Goal: Information Seeking & Learning: Compare options

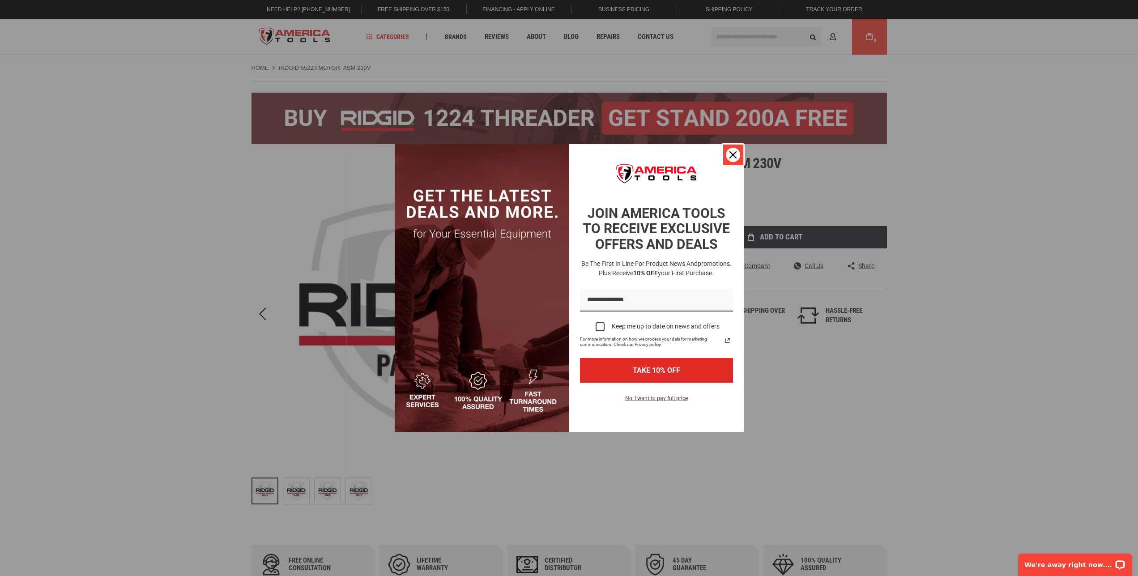
click at [729, 155] on div "Close" at bounding box center [733, 155] width 14 height 14
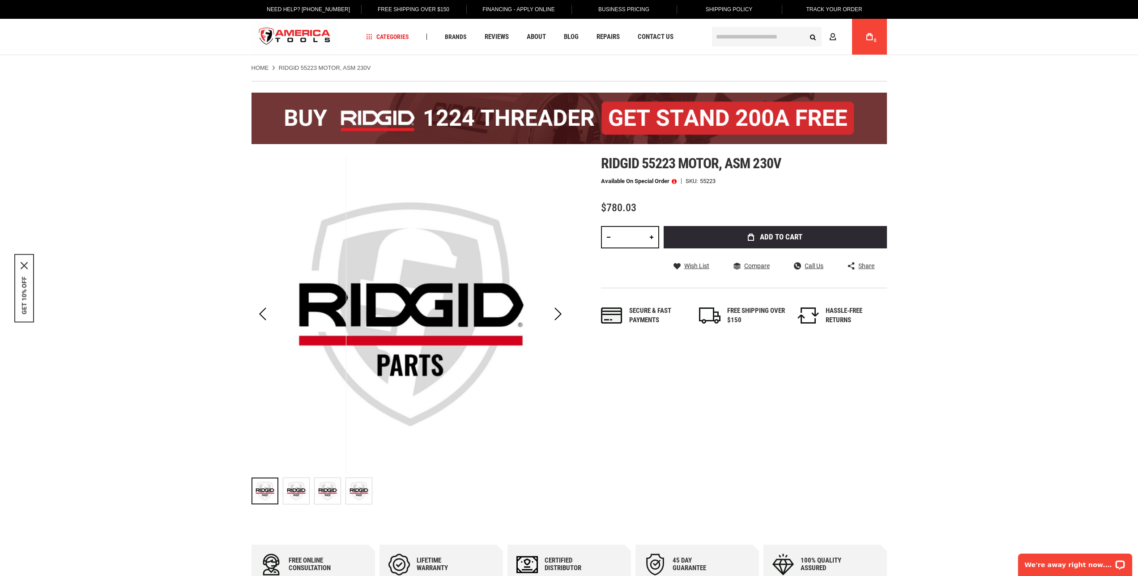
click at [292, 503] on img "RIDGID 55223 MOTOR, ASM 230V" at bounding box center [296, 491] width 26 height 26
drag, startPoint x: 324, startPoint y: 497, endPoint x: 329, endPoint y: 497, distance: 5.4
click at [324, 497] on img "RIDGID 55223 MOTOR, ASM 230V" at bounding box center [328, 491] width 26 height 26
click at [349, 496] on img "RIDGID 55223 MOTOR, ASM 230V" at bounding box center [359, 491] width 26 height 26
click at [266, 490] on img "RIDGID 55223 MOTOR, ASM 230V" at bounding box center [265, 491] width 26 height 26
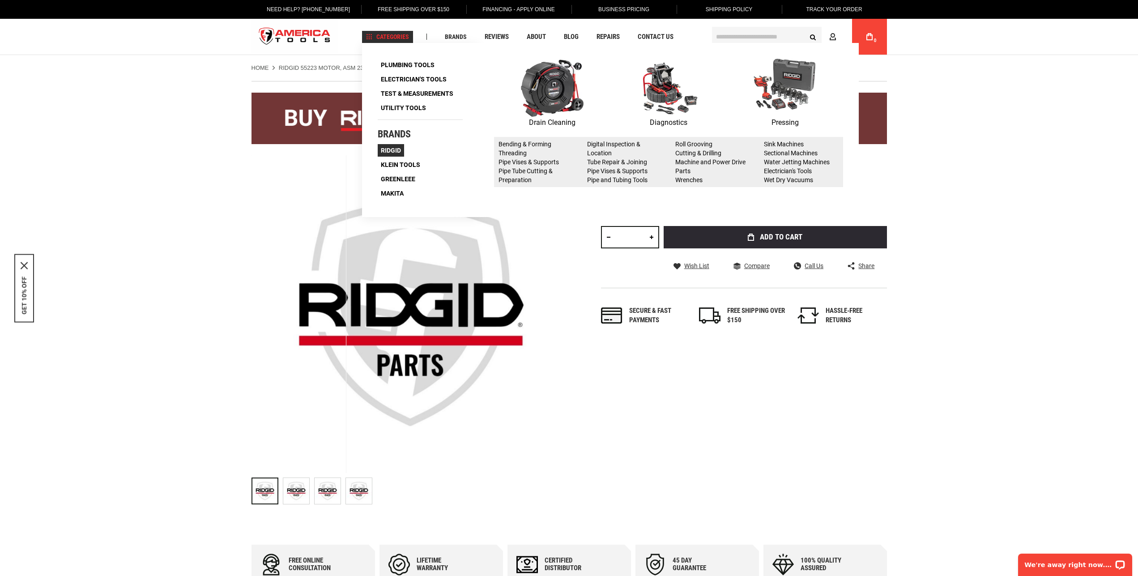
click at [391, 151] on span "Ridgid" at bounding box center [391, 150] width 20 height 6
click at [386, 150] on span "Ridgid" at bounding box center [391, 150] width 20 height 6
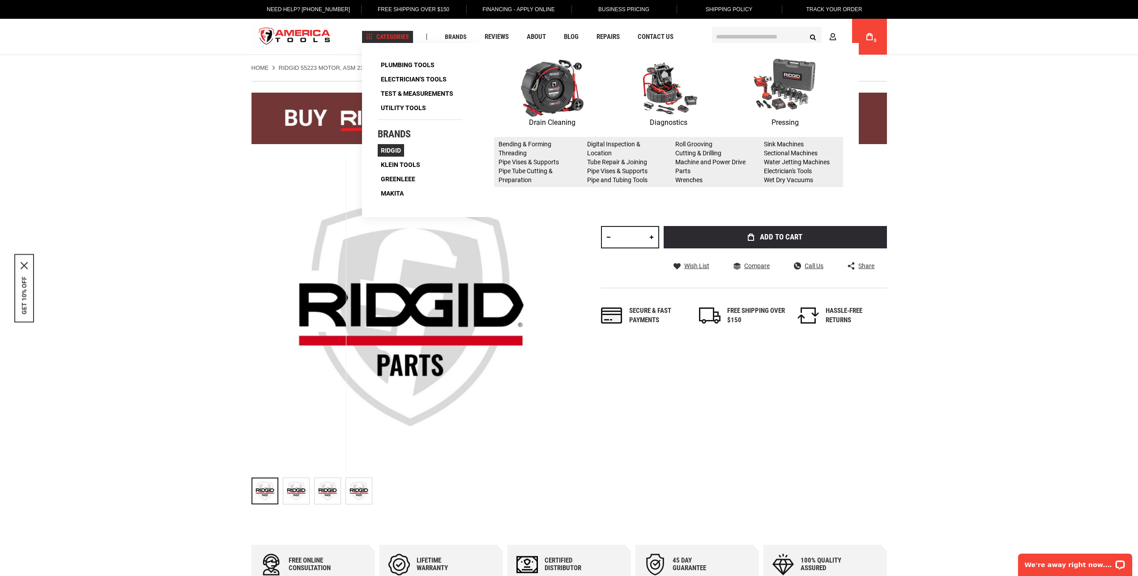
click at [390, 149] on span "Ridgid" at bounding box center [391, 150] width 20 height 6
click at [702, 141] on link "Roll Grooving" at bounding box center [693, 143] width 37 height 7
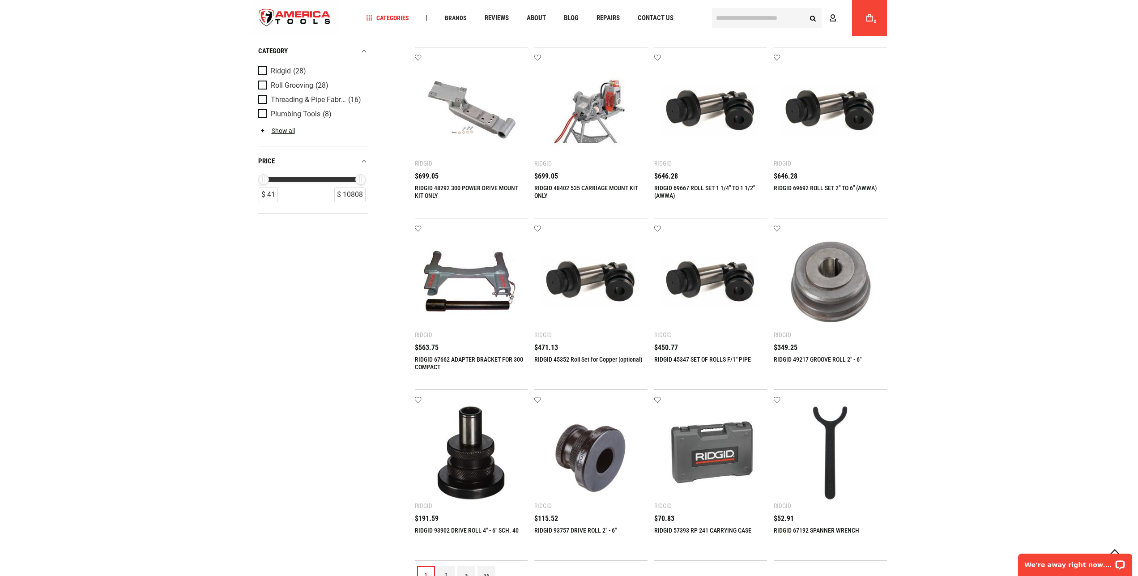
scroll to position [821, 0]
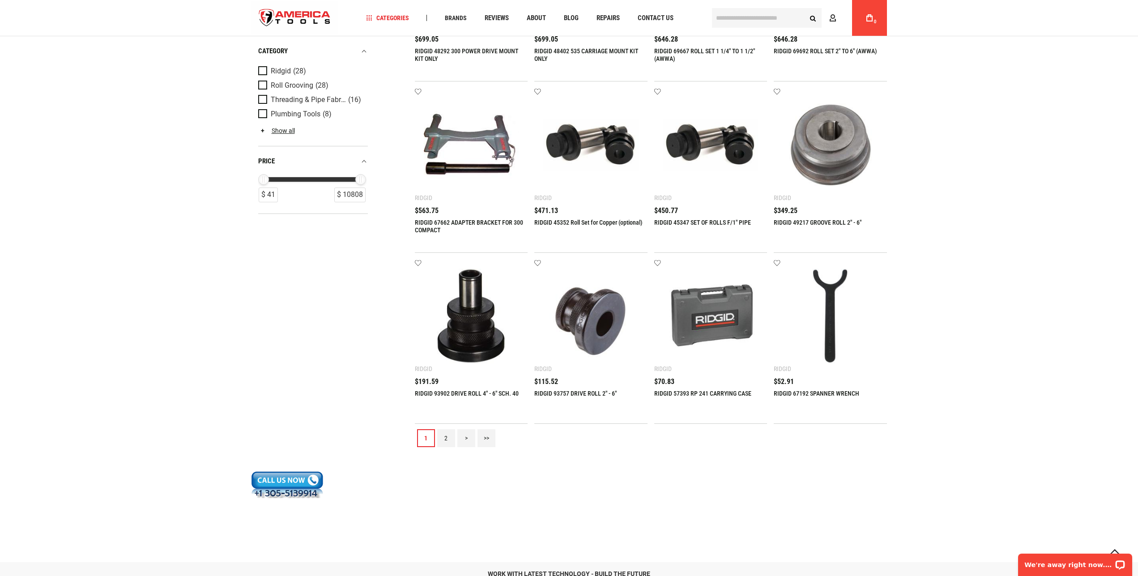
click at [446, 439] on link "2" at bounding box center [446, 438] width 18 height 18
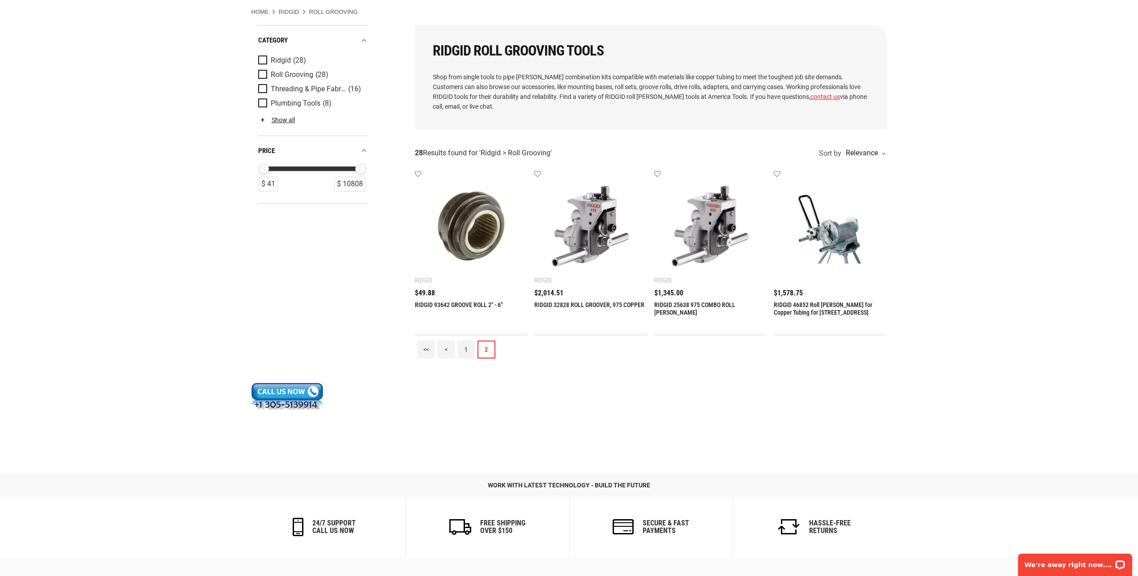
scroll to position [0, 0]
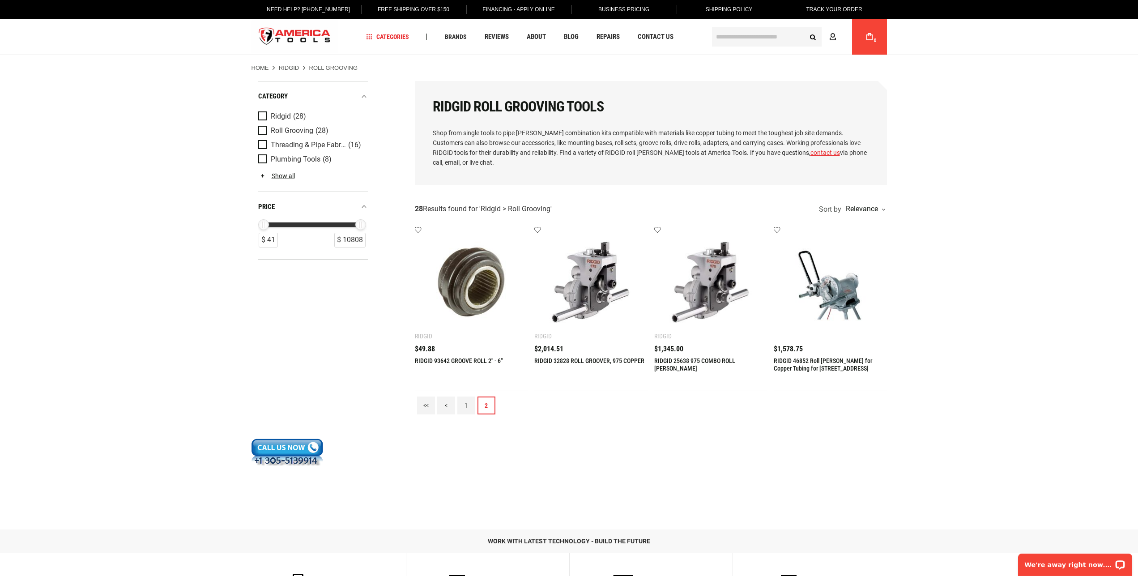
click at [465, 403] on link "1" at bounding box center [466, 405] width 18 height 18
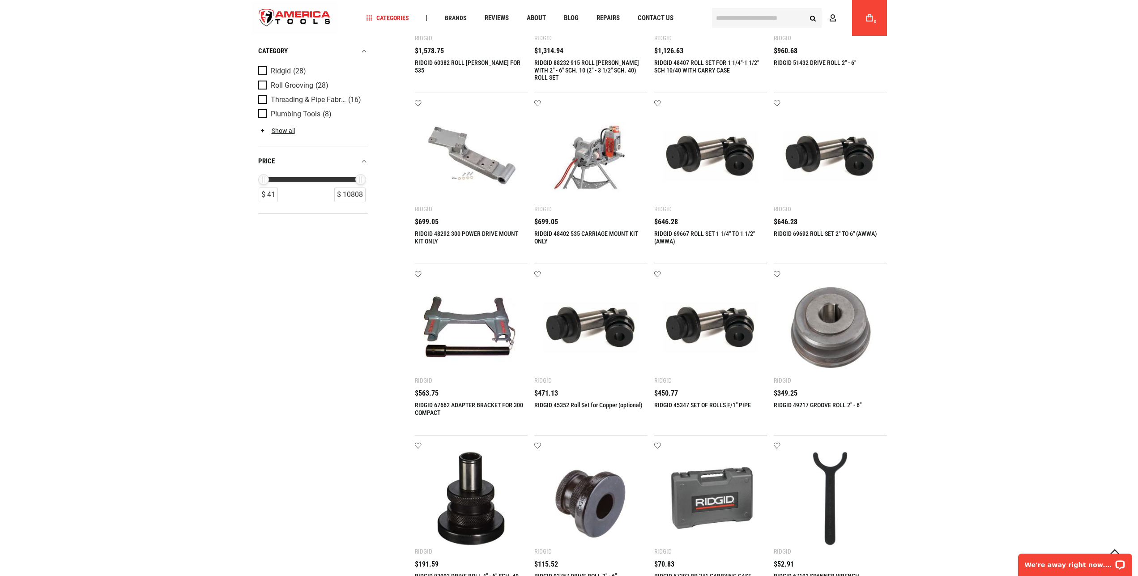
scroll to position [821, 0]
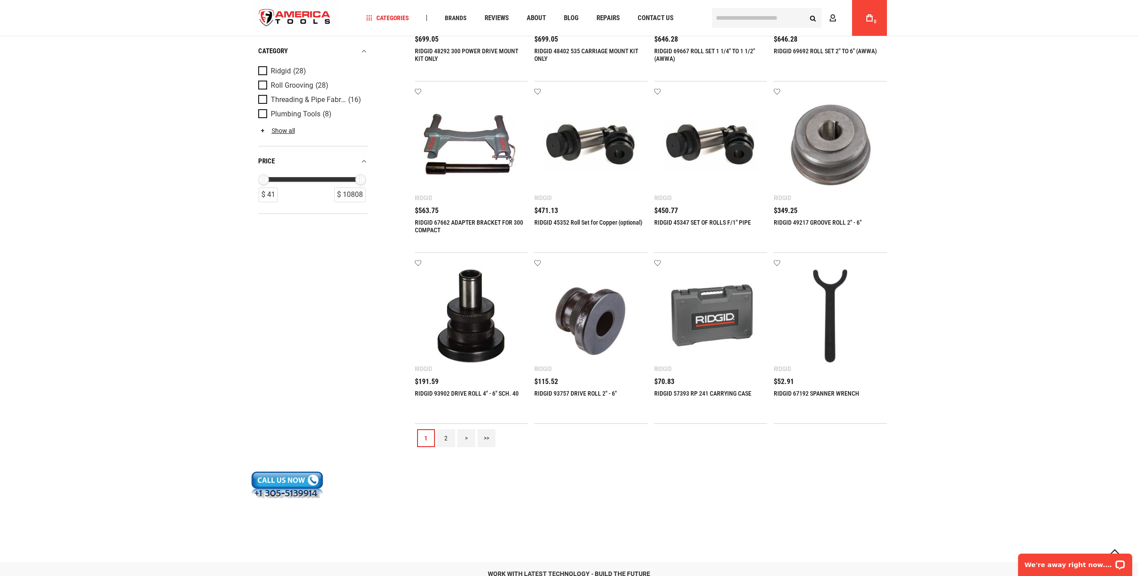
click at [443, 435] on link "2" at bounding box center [446, 438] width 18 height 18
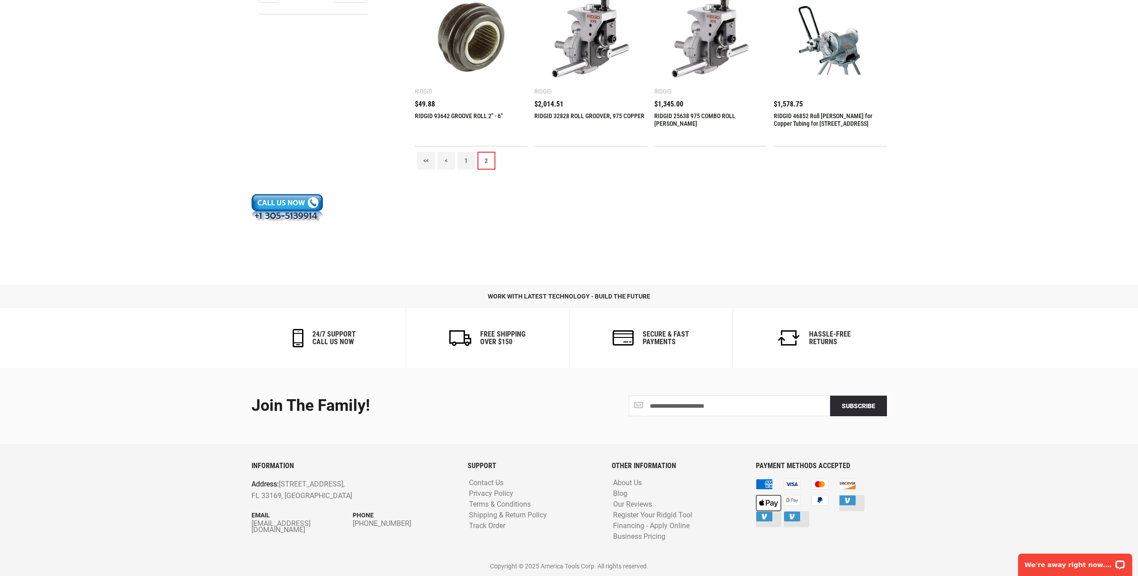
scroll to position [0, 0]
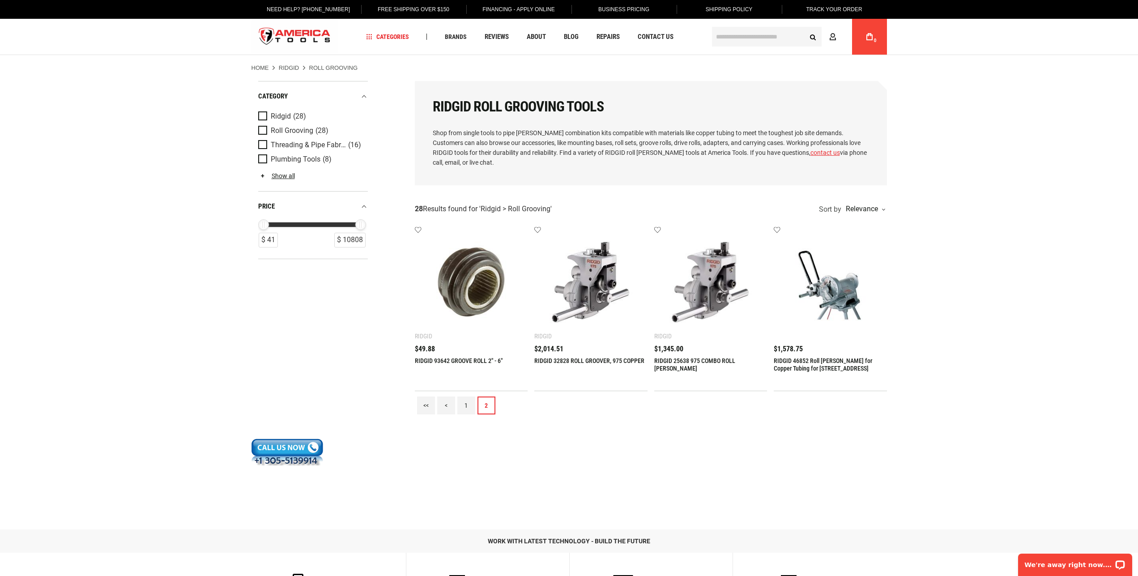
click at [467, 402] on link "1" at bounding box center [466, 405] width 18 height 18
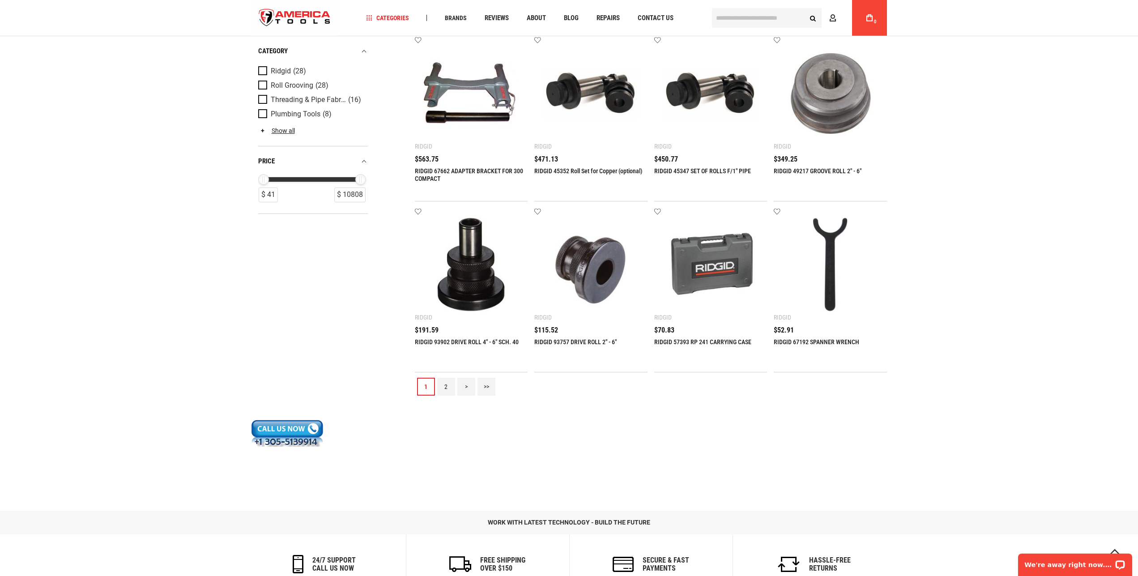
scroll to position [821, 0]
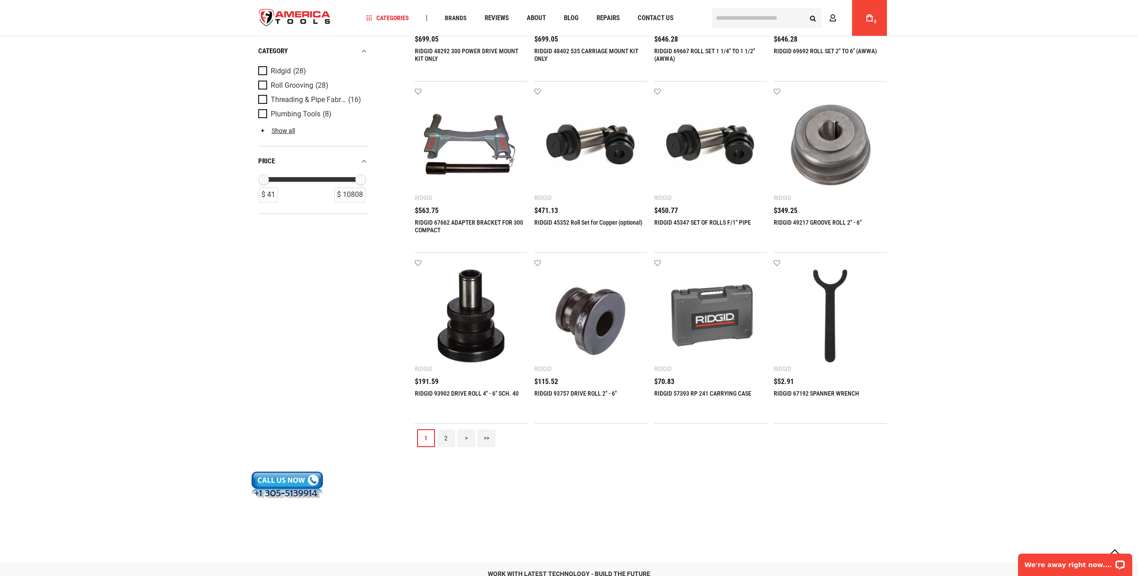
click at [447, 436] on link "2" at bounding box center [446, 438] width 18 height 18
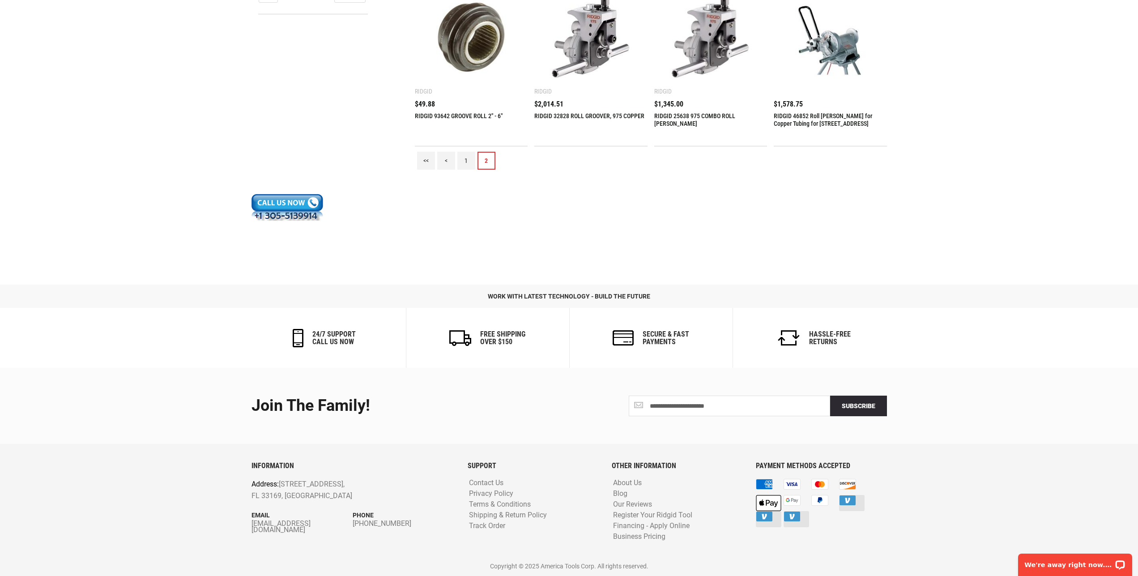
scroll to position [0, 0]
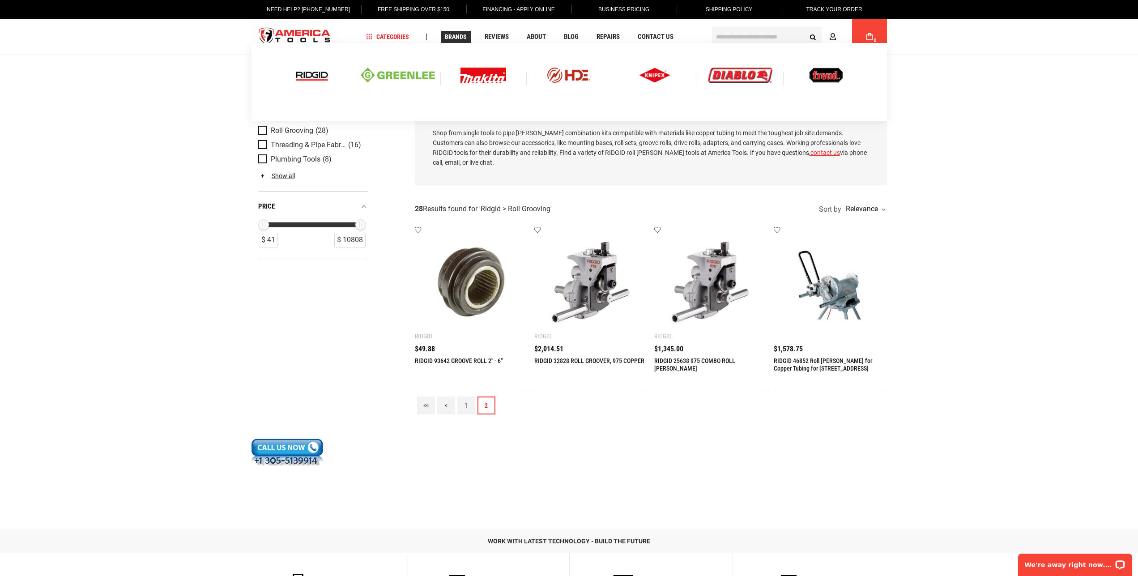
click at [313, 74] on img at bounding box center [312, 75] width 37 height 15
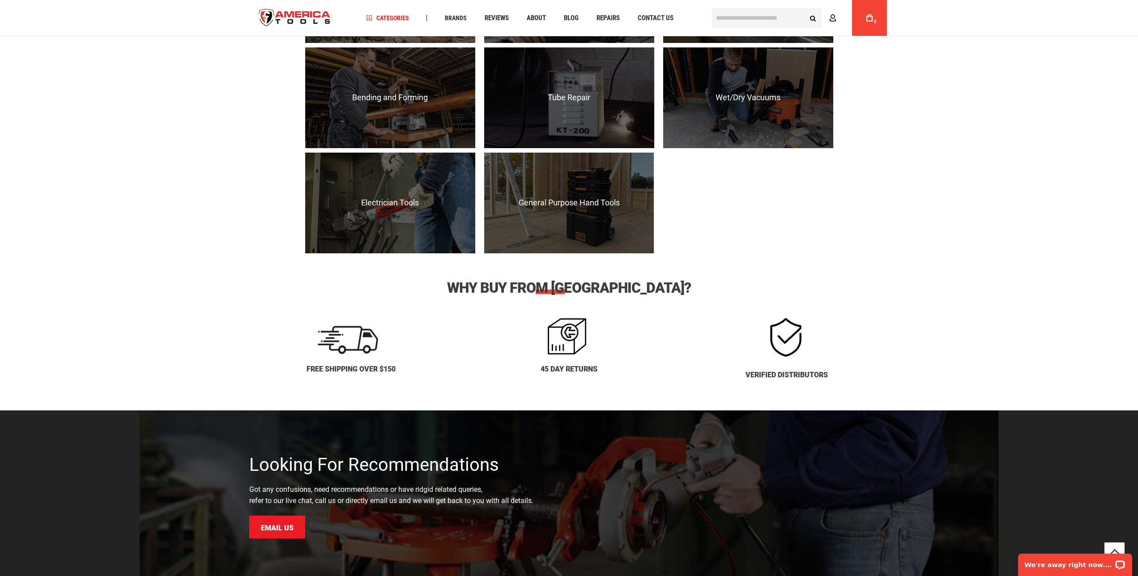
scroll to position [776, 0]
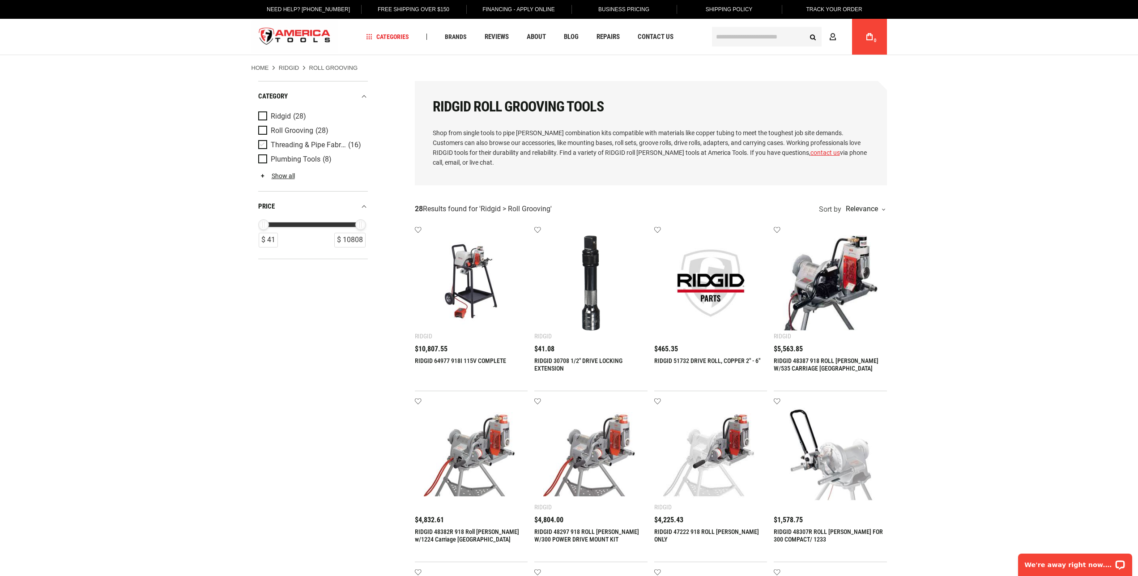
click at [295, 149] on span "Threading & Pipe Fabrication" at bounding box center [308, 145] width 75 height 8
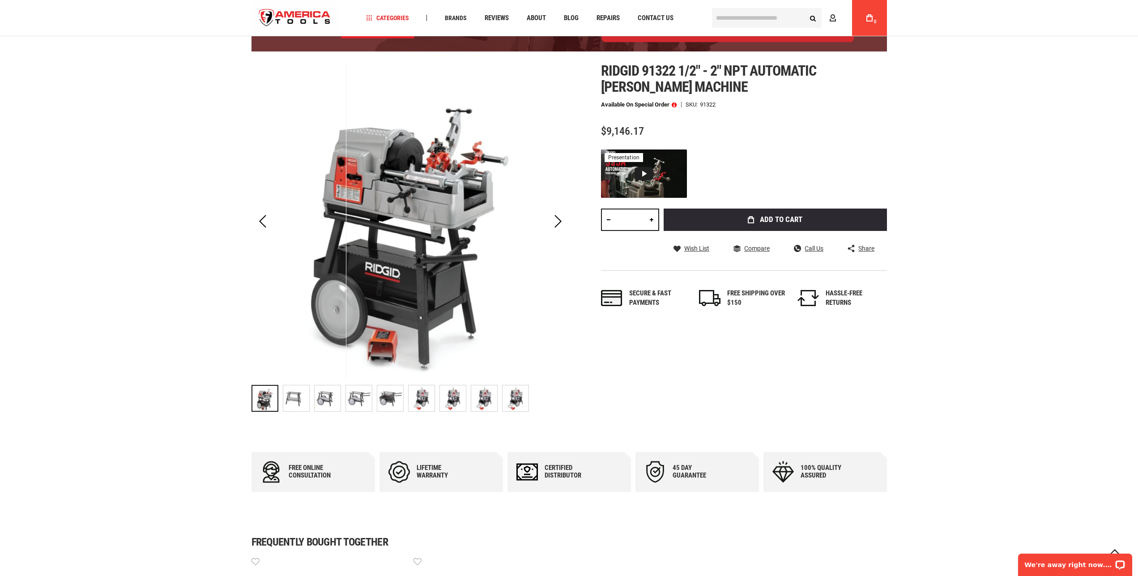
click at [424, 411] on img at bounding box center [421, 398] width 26 height 26
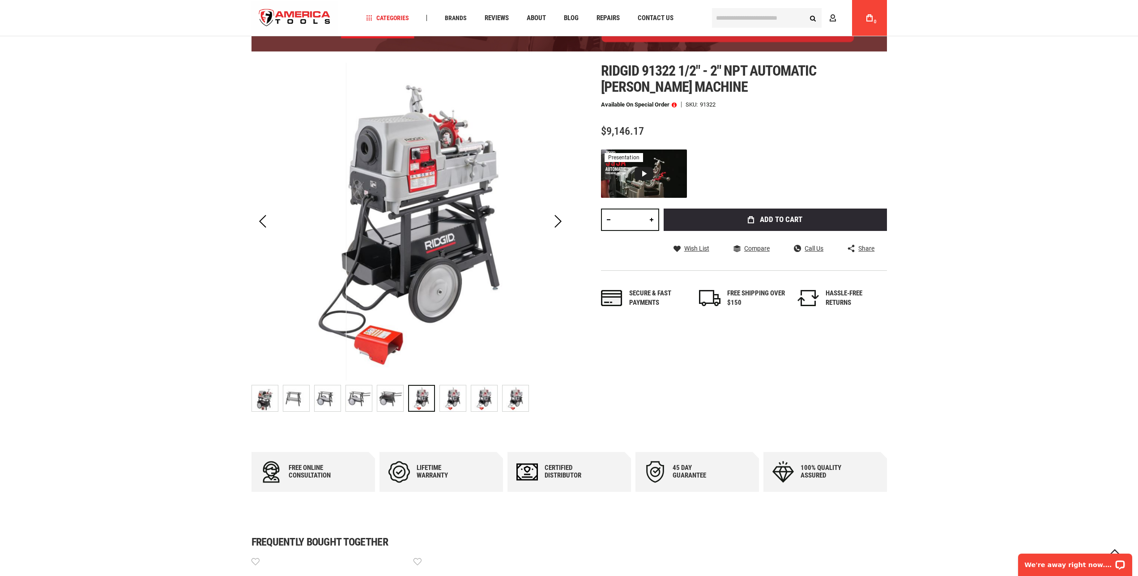
click at [448, 410] on img at bounding box center [453, 398] width 26 height 26
click at [482, 411] on img at bounding box center [484, 398] width 26 height 26
click at [512, 409] on img at bounding box center [515, 398] width 26 height 26
click at [557, 230] on div "Next" at bounding box center [558, 221] width 22 height 31
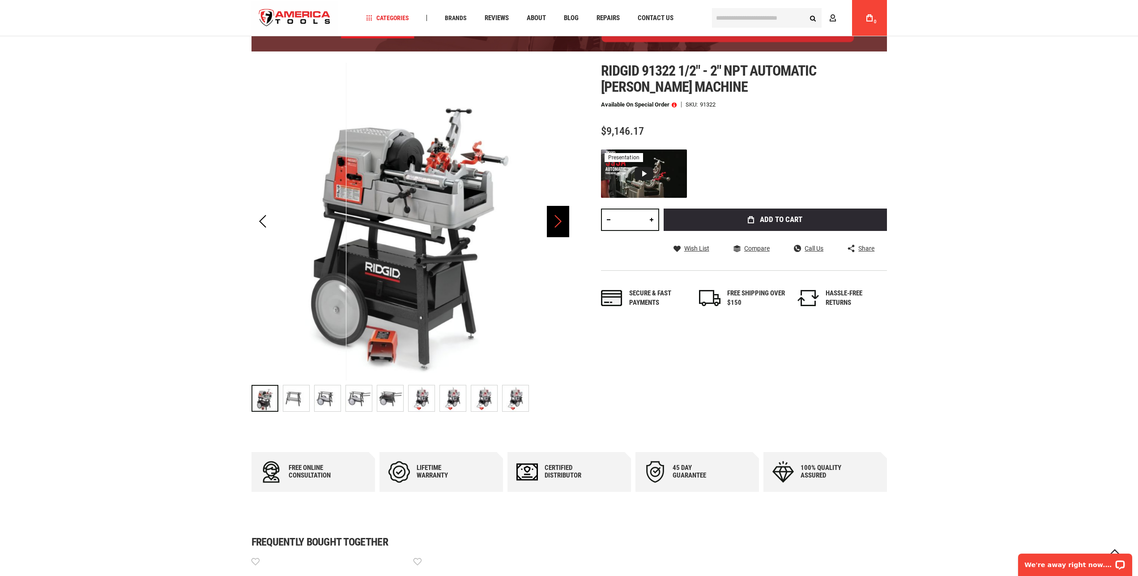
click at [557, 230] on div "Next" at bounding box center [558, 221] width 22 height 31
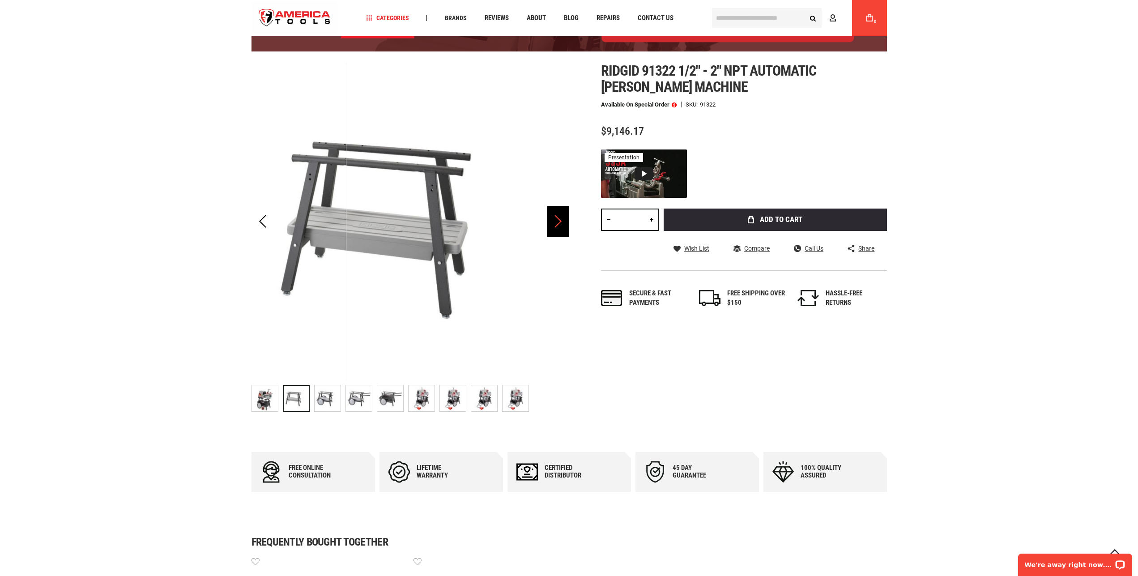
click at [557, 230] on div "Next" at bounding box center [558, 221] width 22 height 31
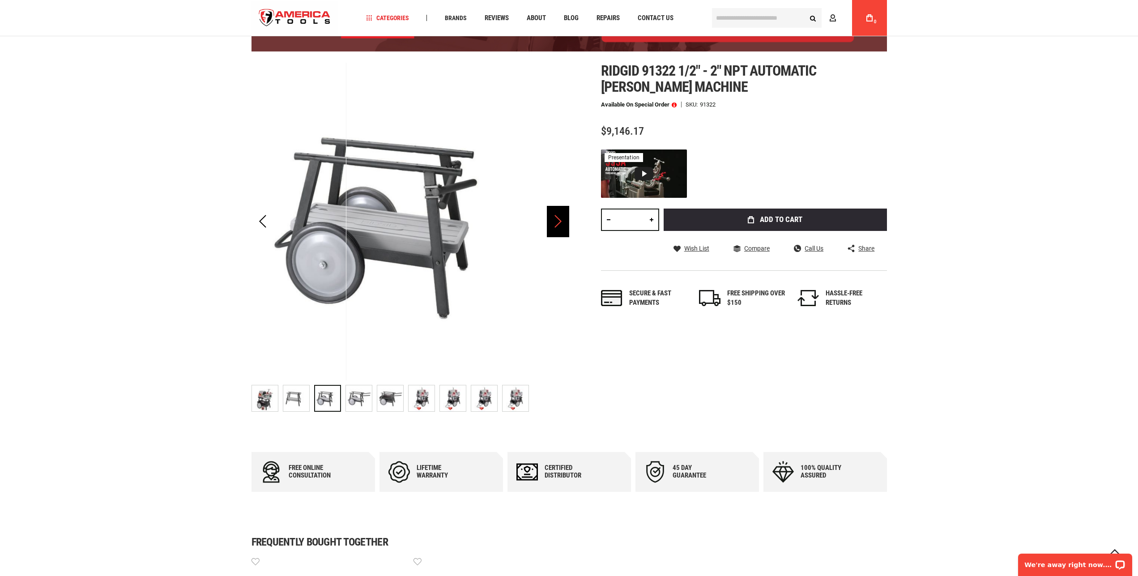
click at [557, 230] on div "Next" at bounding box center [558, 221] width 22 height 31
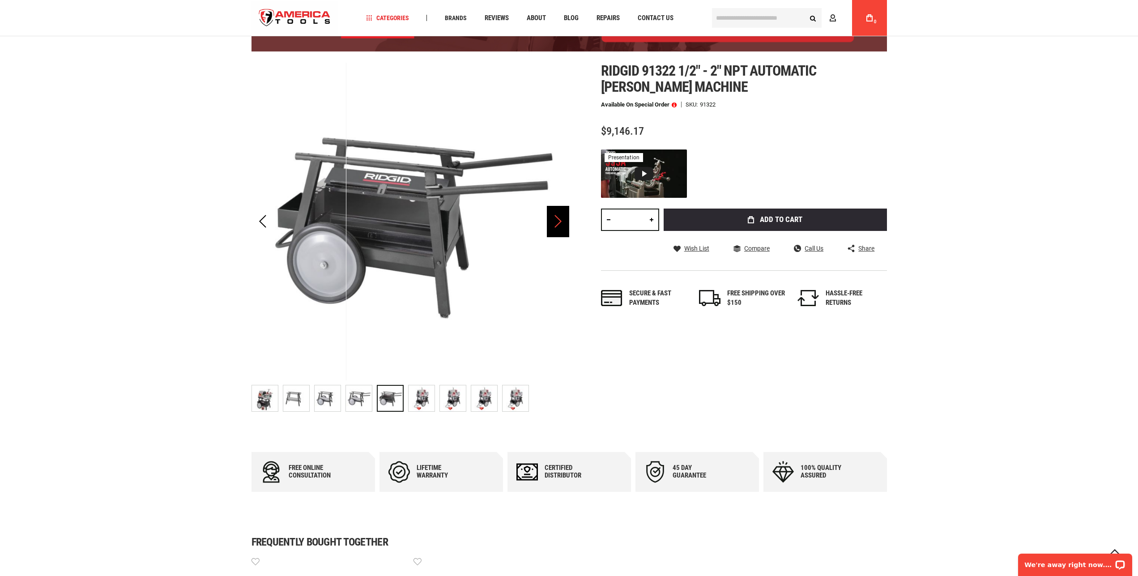
click at [557, 230] on div "Next" at bounding box center [558, 221] width 22 height 31
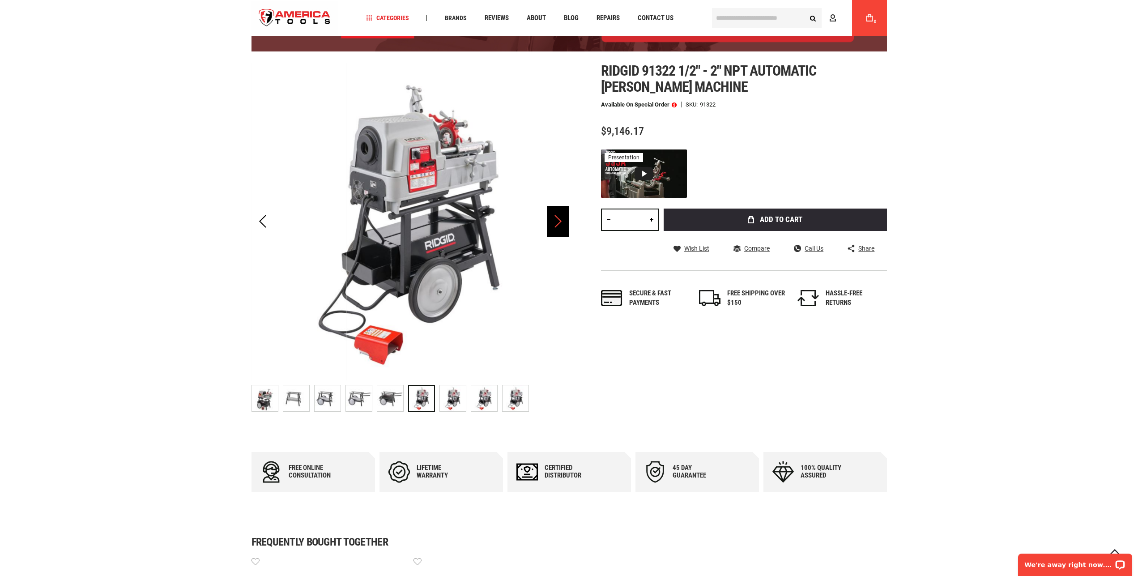
click at [557, 230] on div "Next" at bounding box center [558, 221] width 22 height 31
click at [482, 409] on img at bounding box center [484, 398] width 26 height 26
click at [510, 408] on img at bounding box center [515, 398] width 26 height 26
click at [256, 237] on div "Previous" at bounding box center [262, 221] width 22 height 31
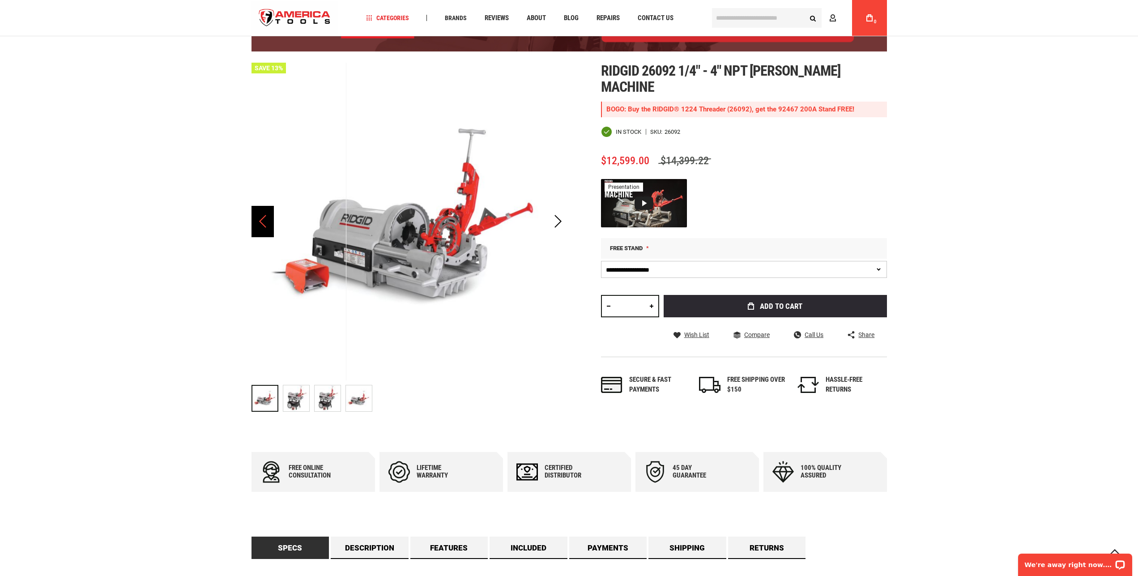
click at [262, 227] on div "Previous" at bounding box center [262, 221] width 22 height 31
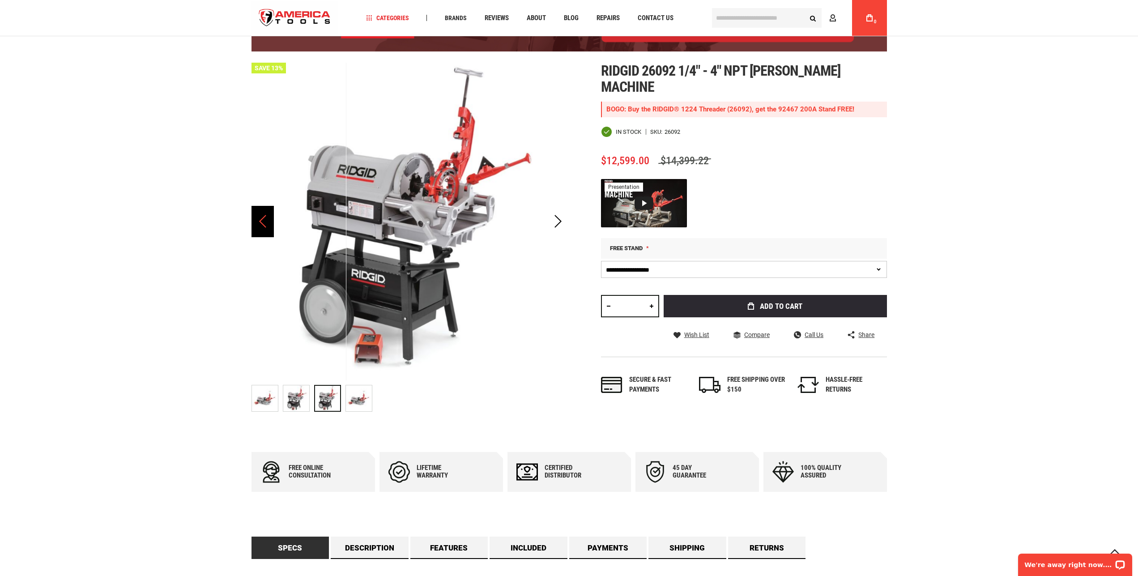
click at [262, 227] on div "Previous" at bounding box center [262, 221] width 22 height 31
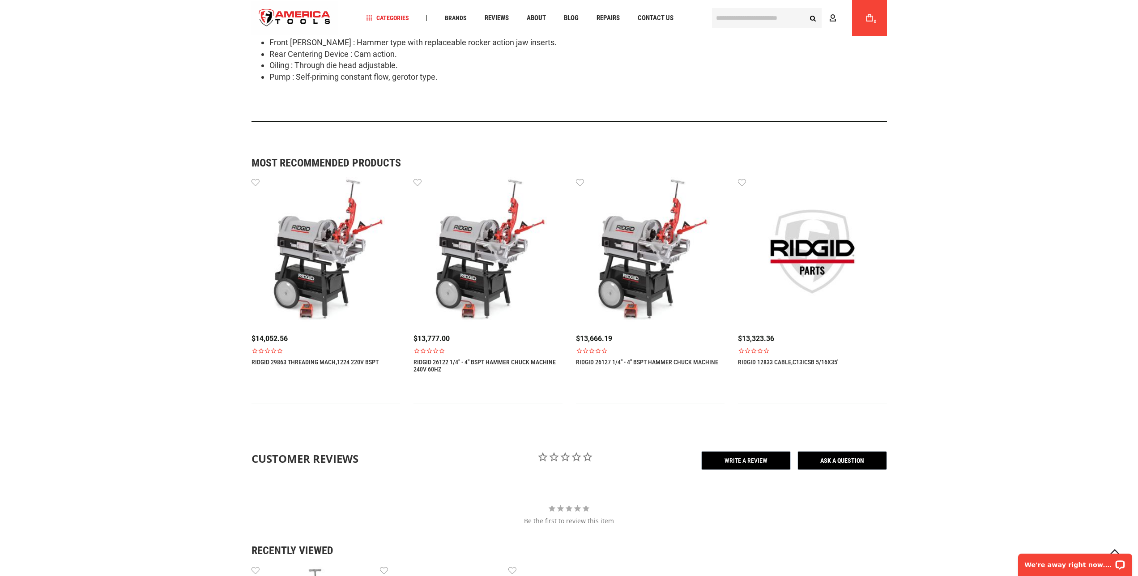
scroll to position [411, 0]
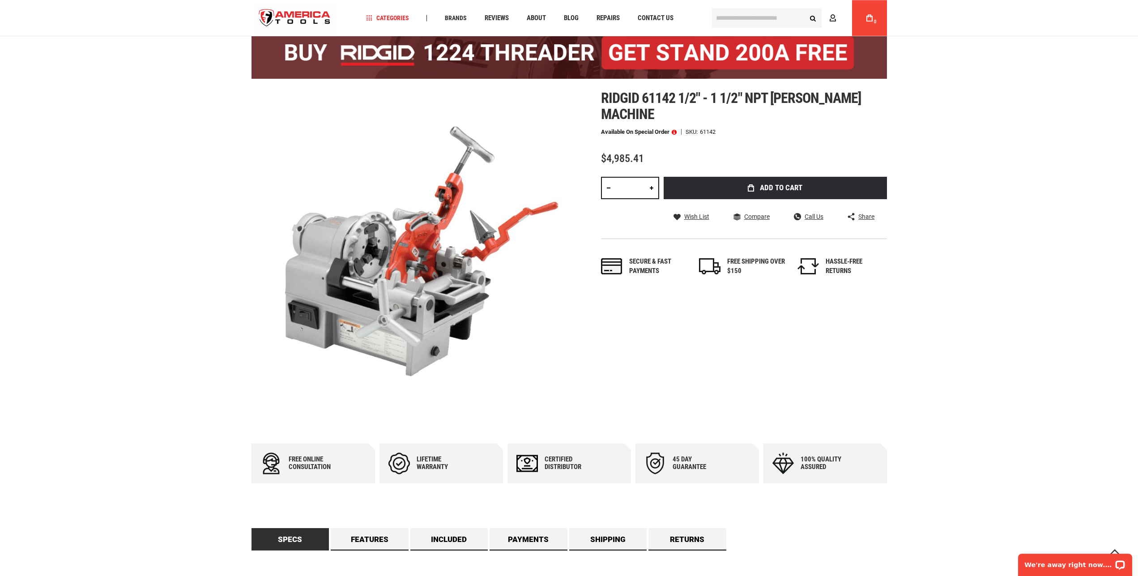
scroll to position [46, 0]
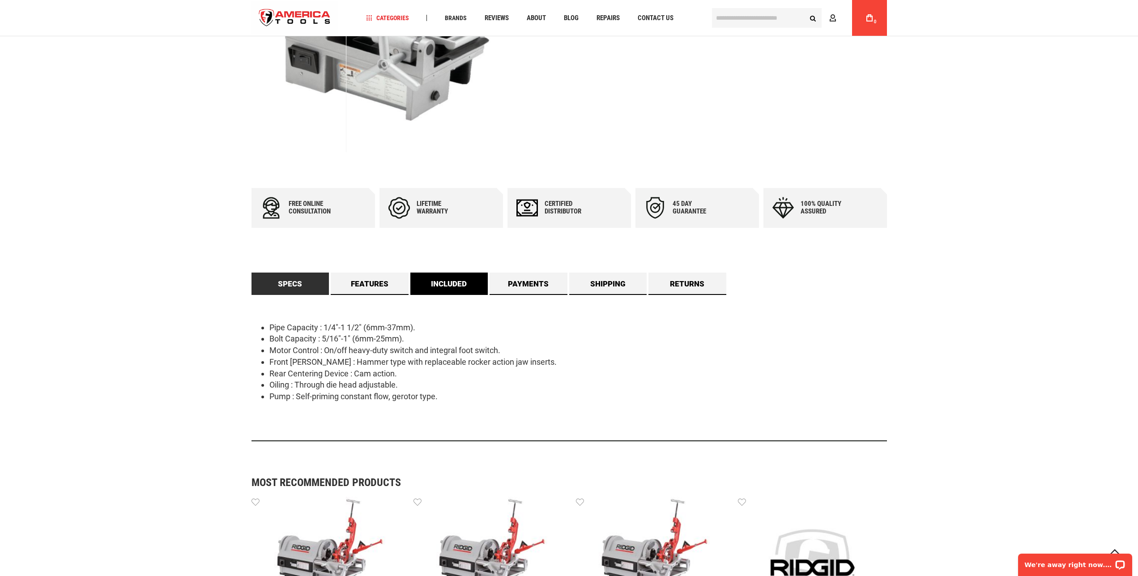
scroll to position [274, 0]
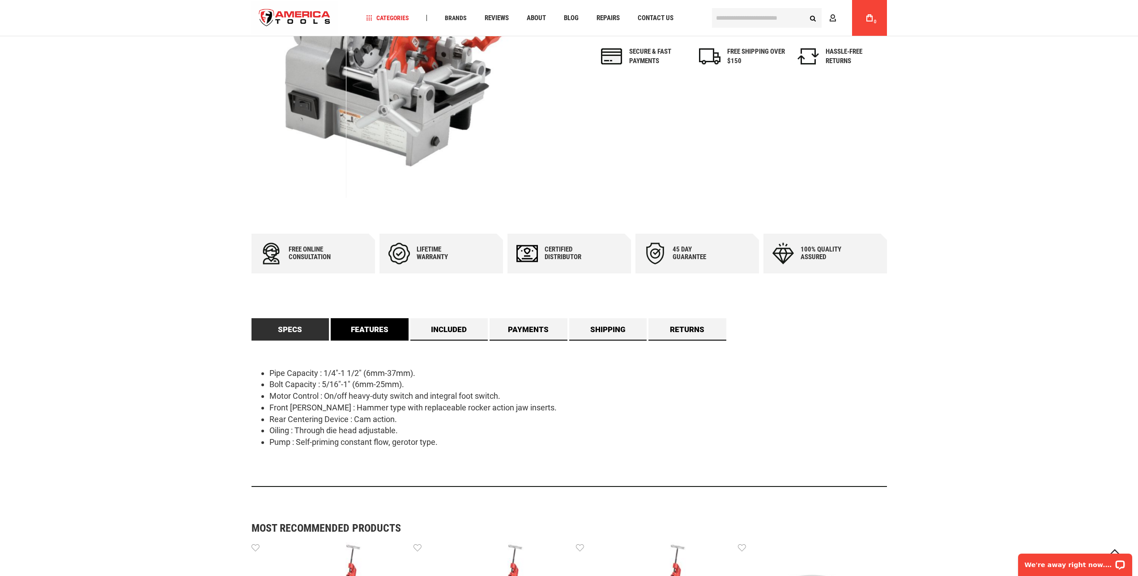
click at [372, 340] on link "Features" at bounding box center [370, 329] width 78 height 22
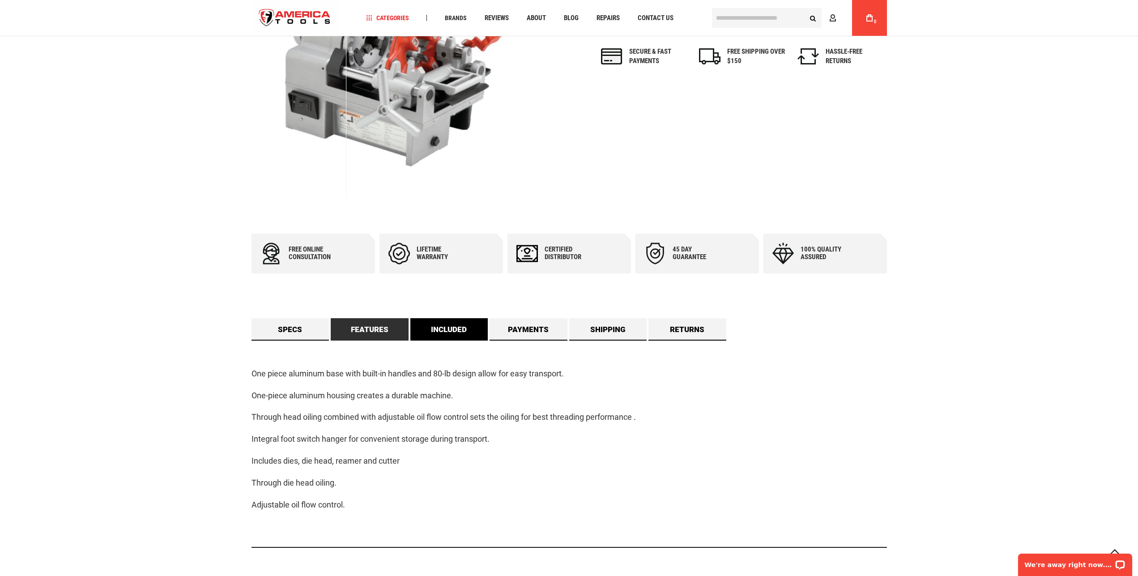
click at [437, 334] on link "Included" at bounding box center [449, 329] width 78 height 22
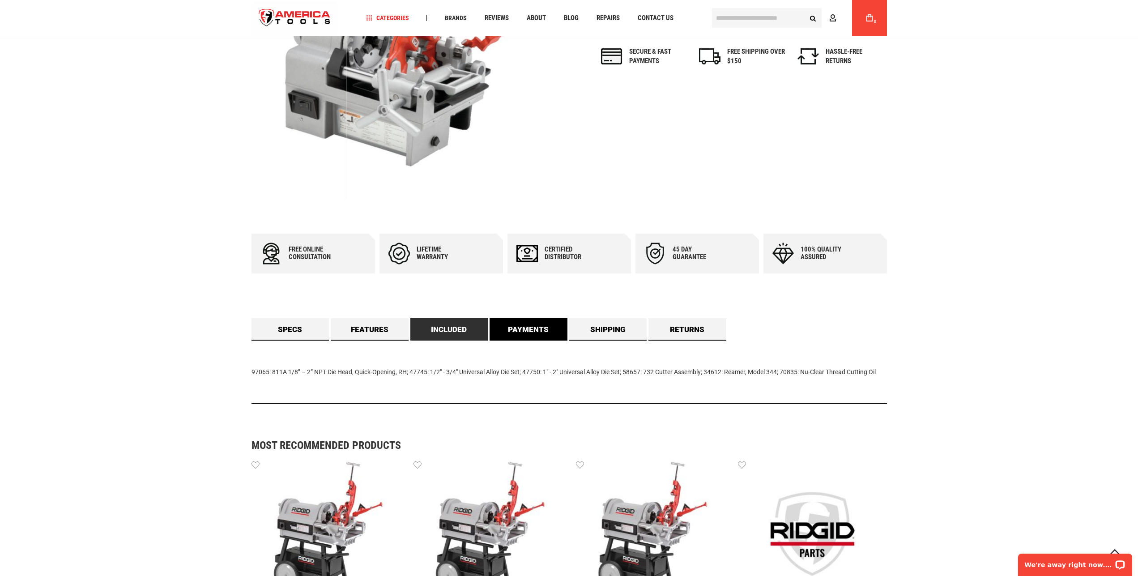
click at [514, 332] on link "Payments" at bounding box center [528, 329] width 78 height 22
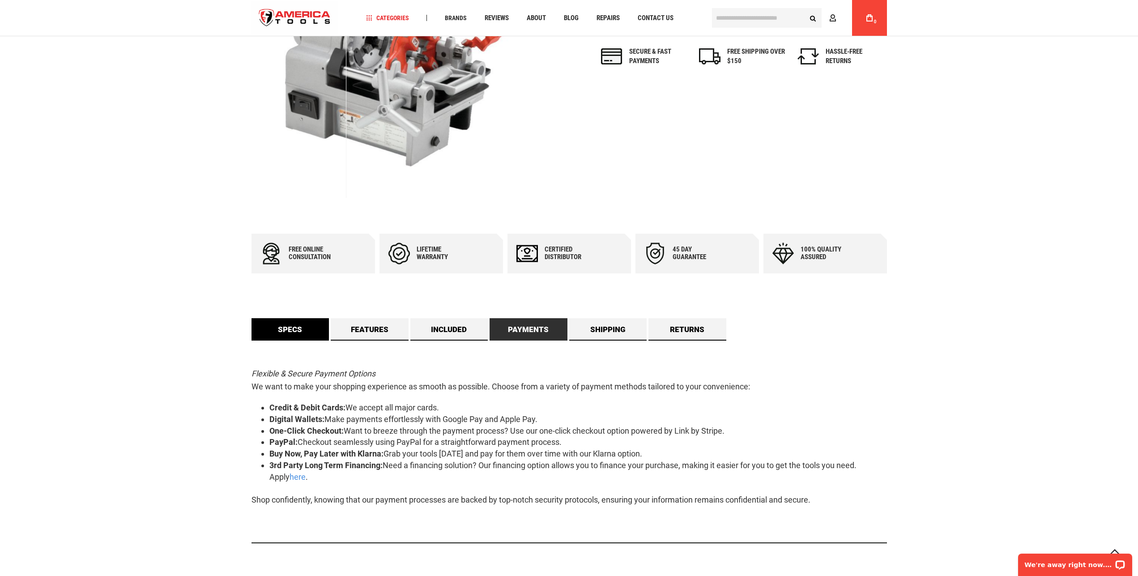
click at [291, 340] on link "Specs" at bounding box center [290, 329] width 78 height 22
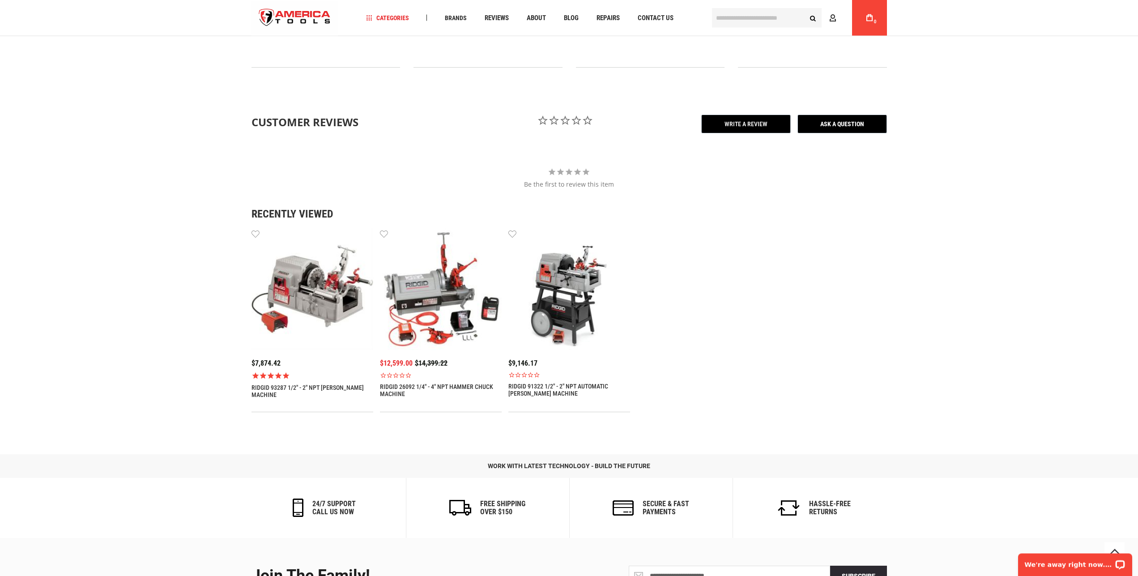
scroll to position [1004, 0]
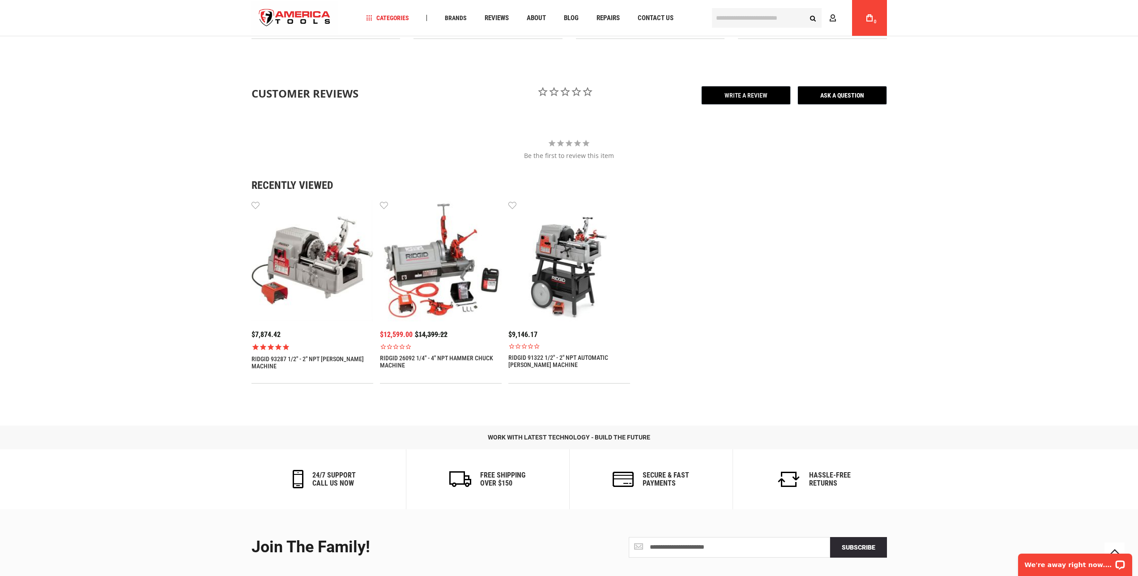
click at [299, 270] on img at bounding box center [312, 261] width 122 height 122
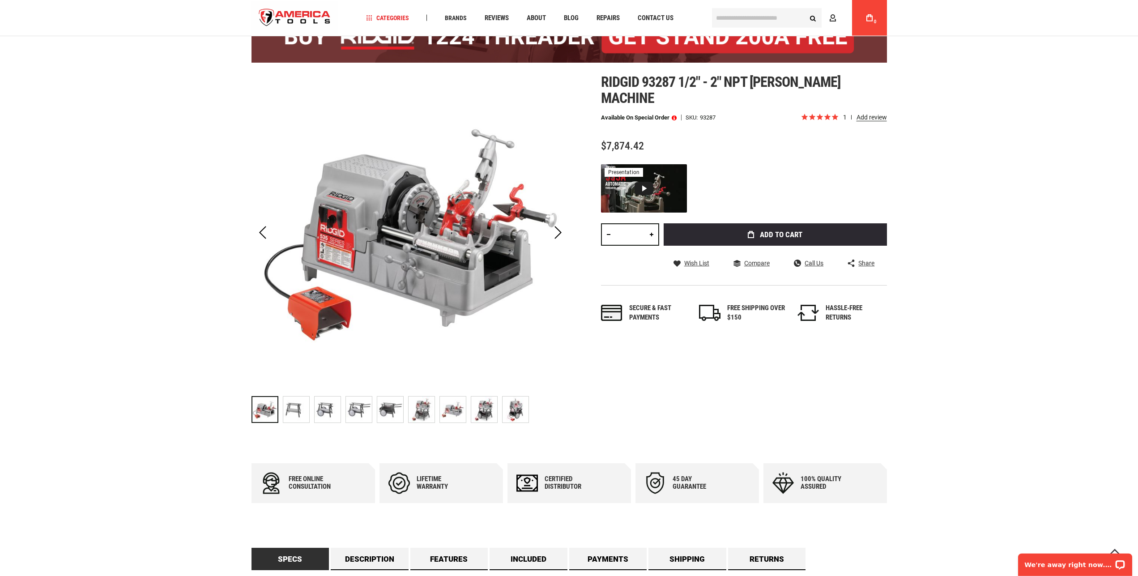
scroll to position [91, 0]
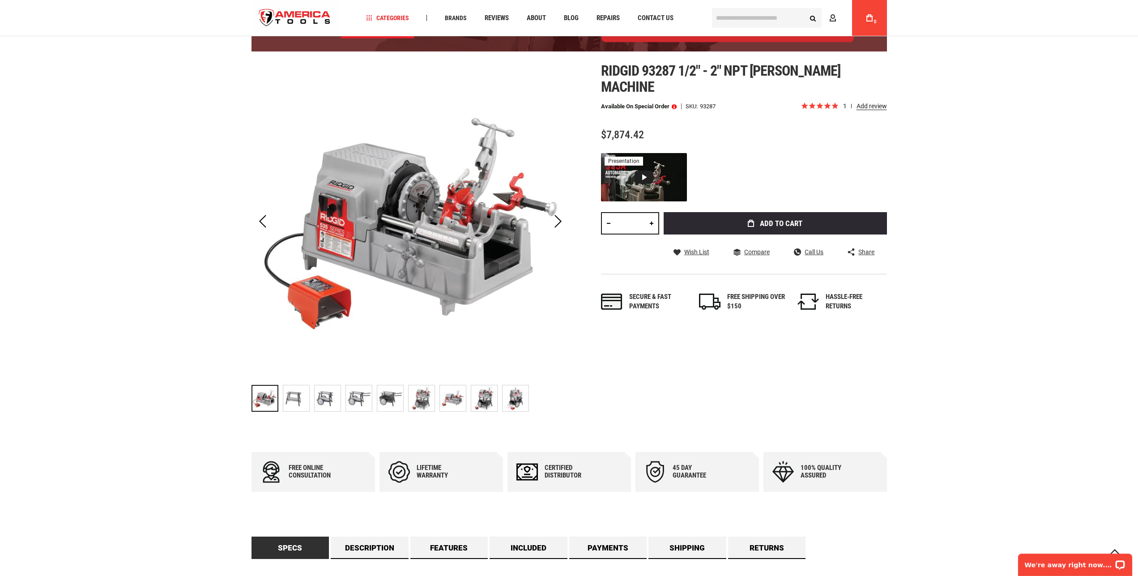
click at [294, 405] on img at bounding box center [296, 398] width 26 height 26
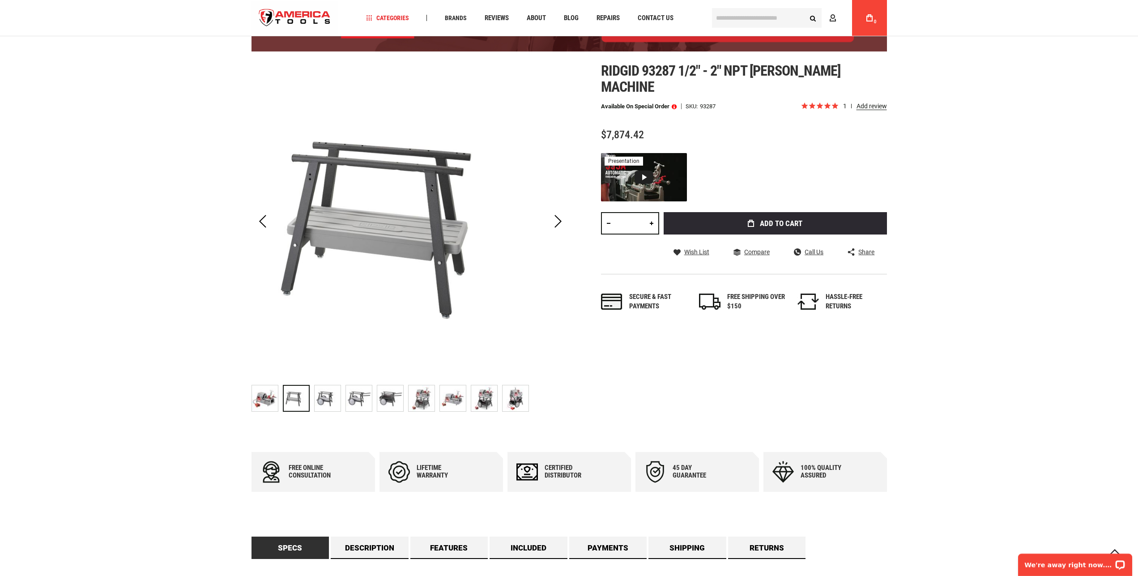
click at [331, 407] on img at bounding box center [328, 398] width 26 height 26
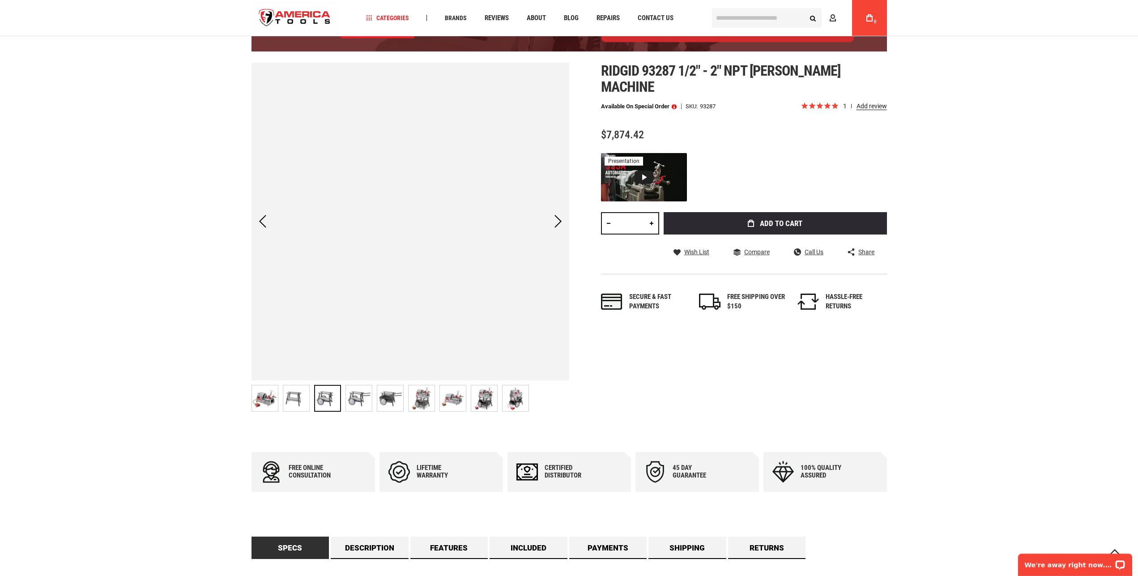
click at [357, 409] on img at bounding box center [359, 398] width 26 height 26
click at [397, 409] on img at bounding box center [390, 398] width 26 height 26
click at [421, 409] on img at bounding box center [421, 398] width 26 height 26
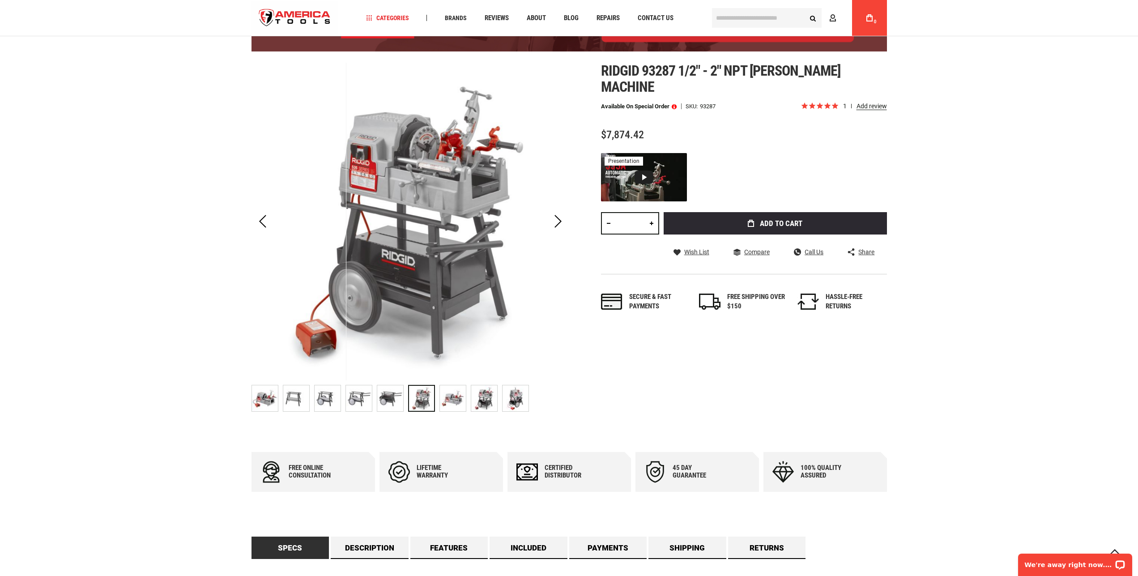
click at [454, 409] on img at bounding box center [453, 398] width 26 height 26
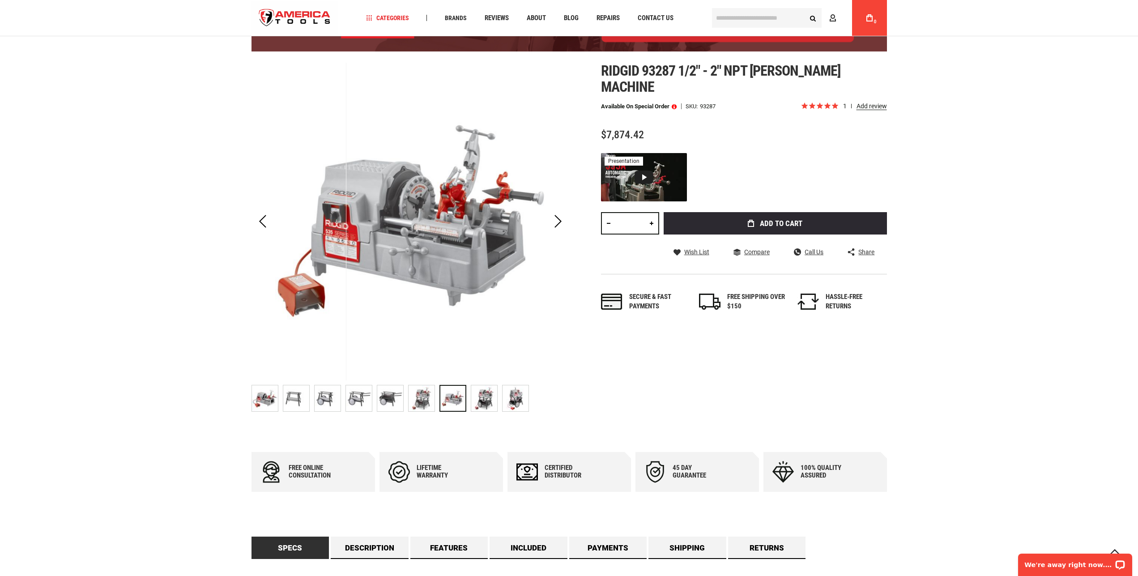
click at [487, 408] on img at bounding box center [484, 398] width 26 height 26
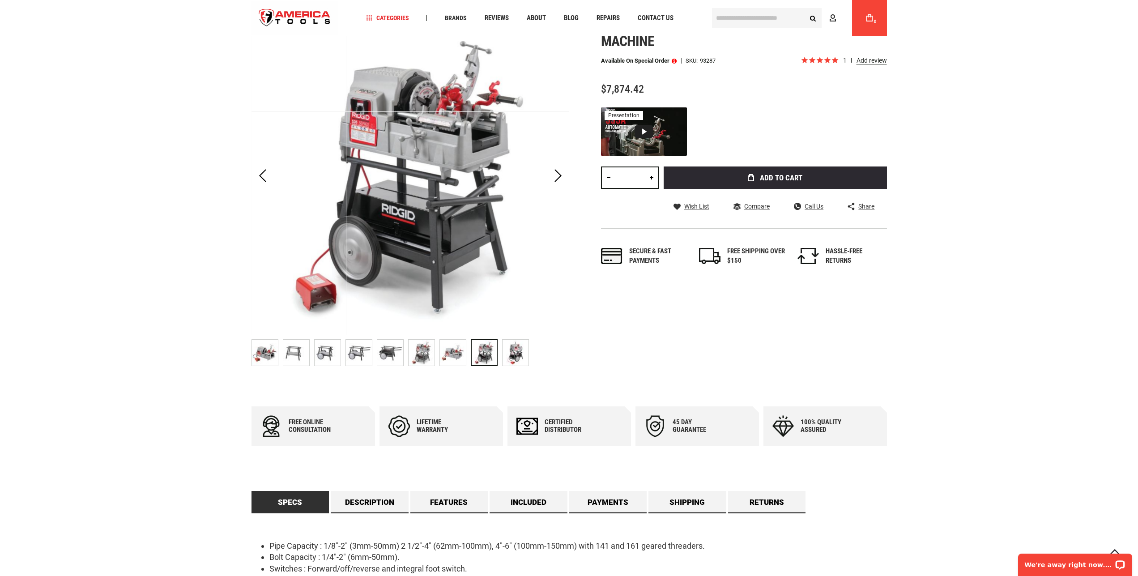
scroll to position [0, 0]
